Goal: Check status: Check status

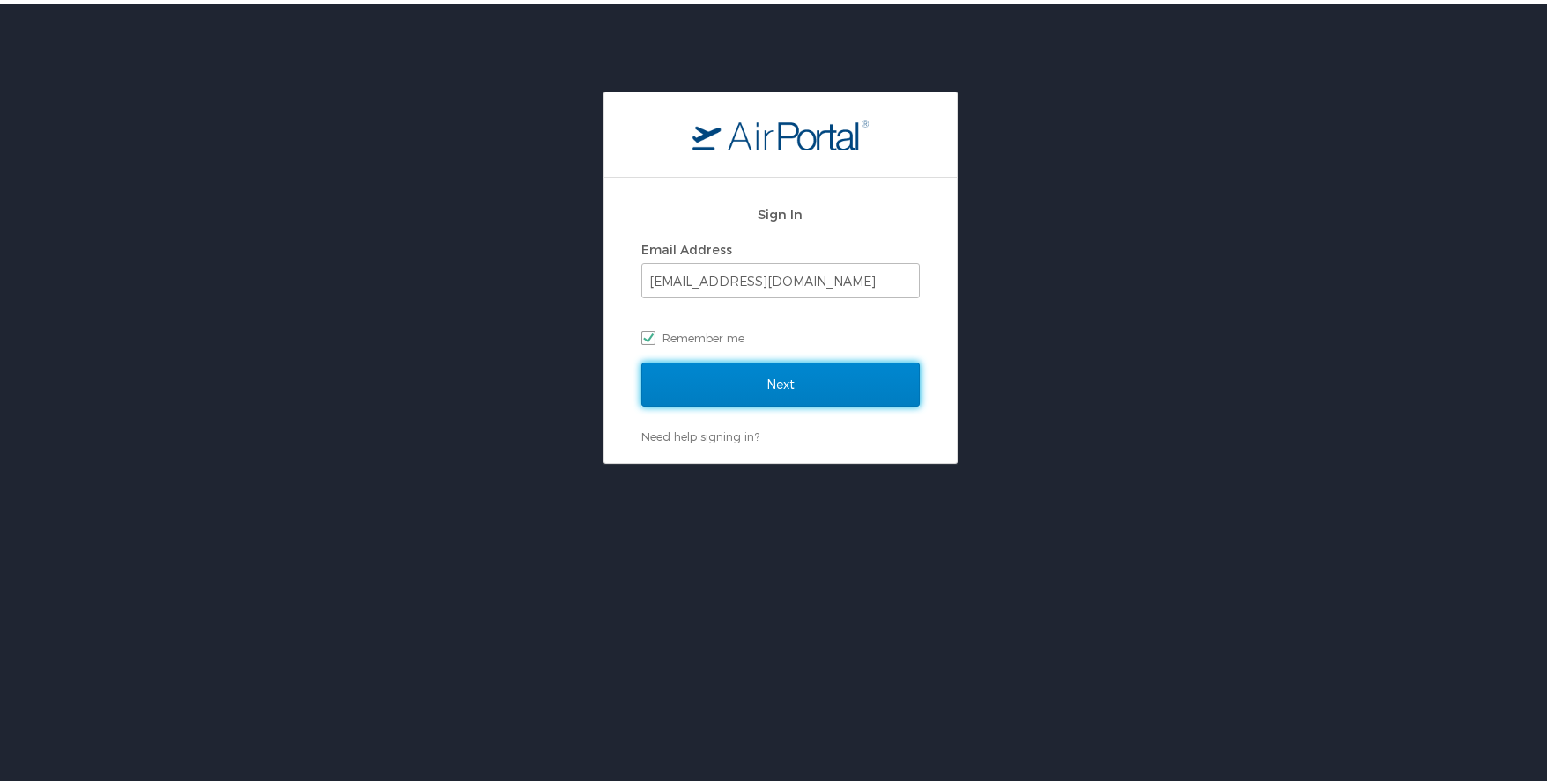
click at [710, 378] on input "Next" at bounding box center [780, 381] width 279 height 44
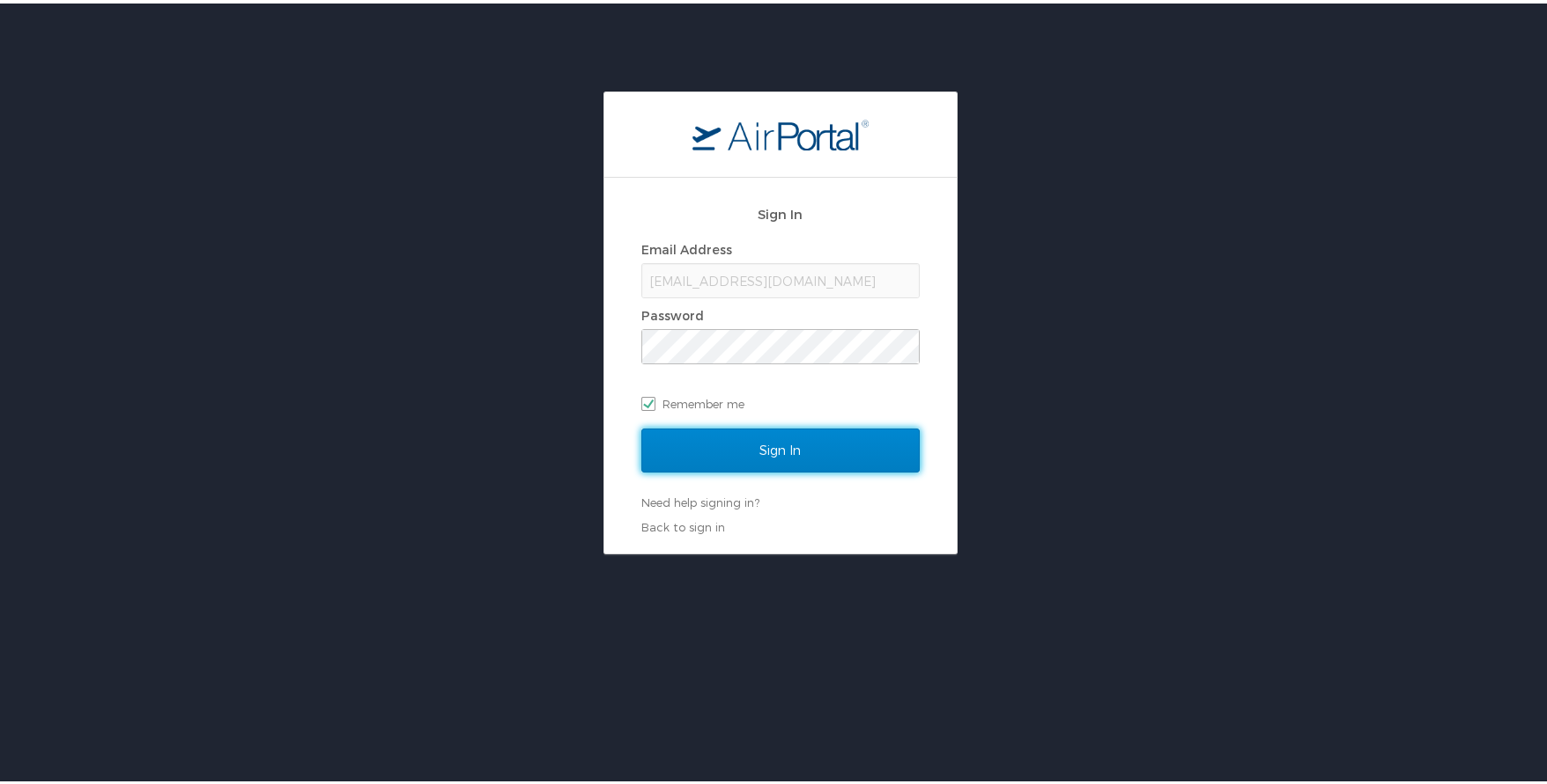
click at [752, 444] on input "Sign In" at bounding box center [780, 447] width 279 height 44
